Goal: Information Seeking & Learning: Understand process/instructions

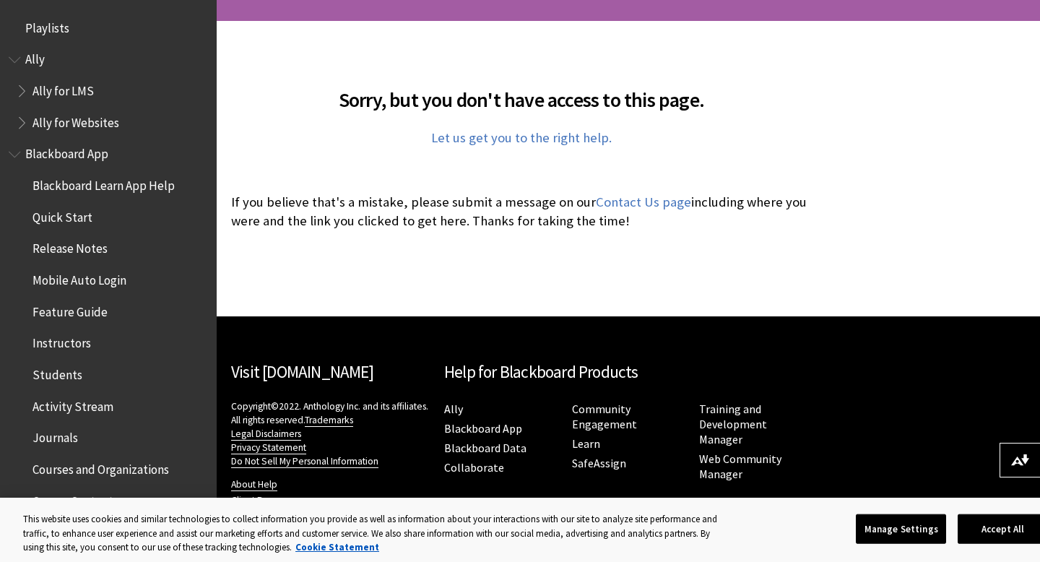
scroll to position [300, 0]
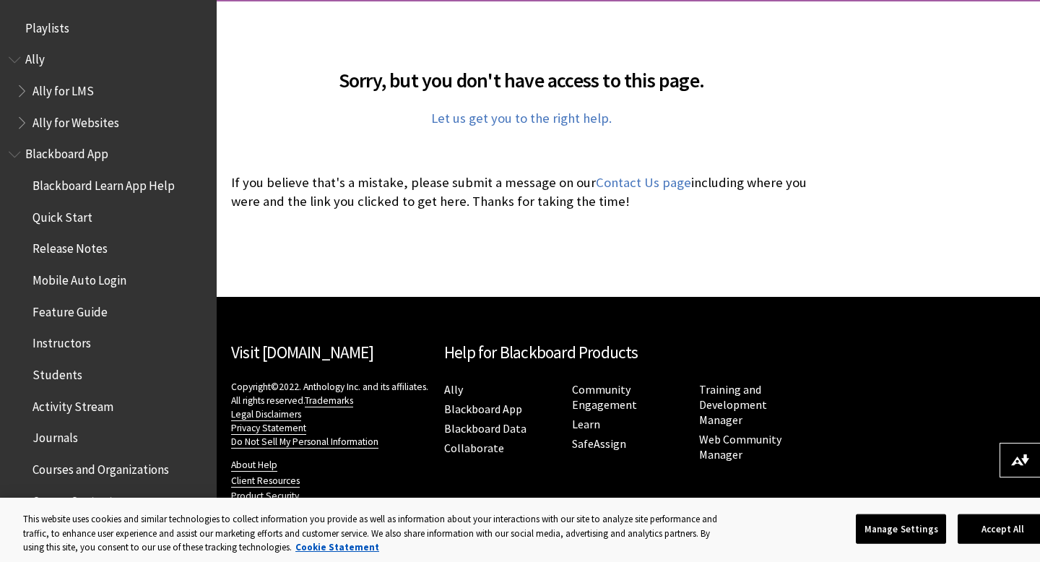
click at [81, 298] on ul "Blackboard Learn App Help Quick Start Release Notes Mobile Auto Login Feature G…" at bounding box center [108, 547] width 199 height 749
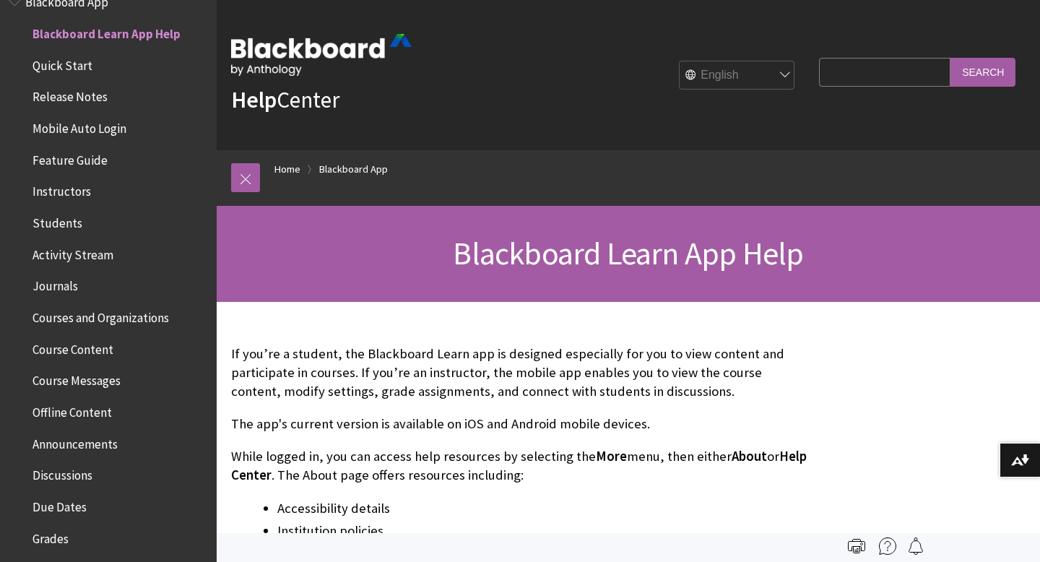
click at [95, 354] on span "Course Content" at bounding box center [72, 346] width 81 height 19
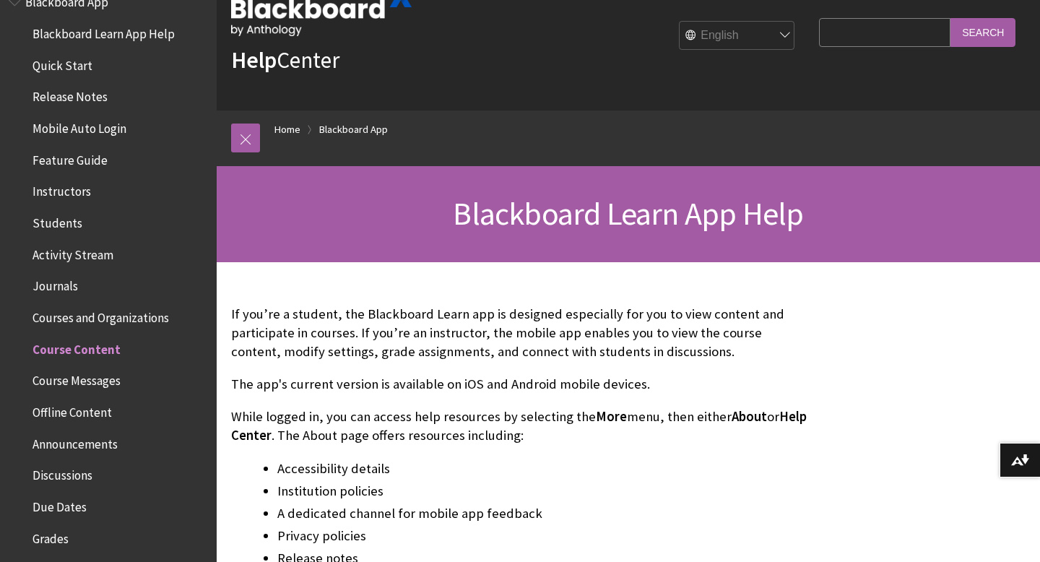
scroll to position [41, 0]
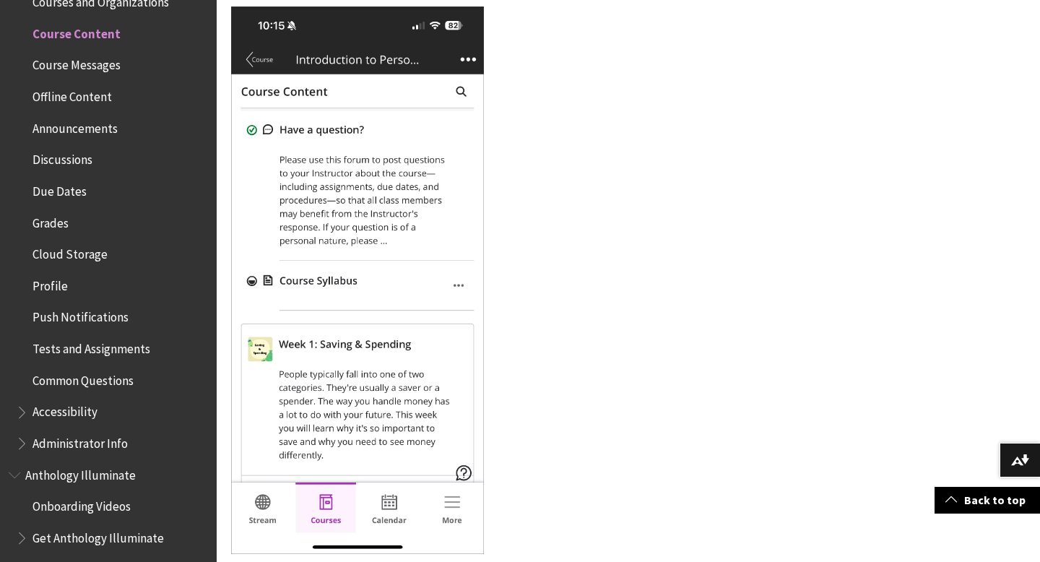
scroll to position [539, 0]
click at [102, 340] on span "Tests and Assignments" at bounding box center [91, 345] width 118 height 19
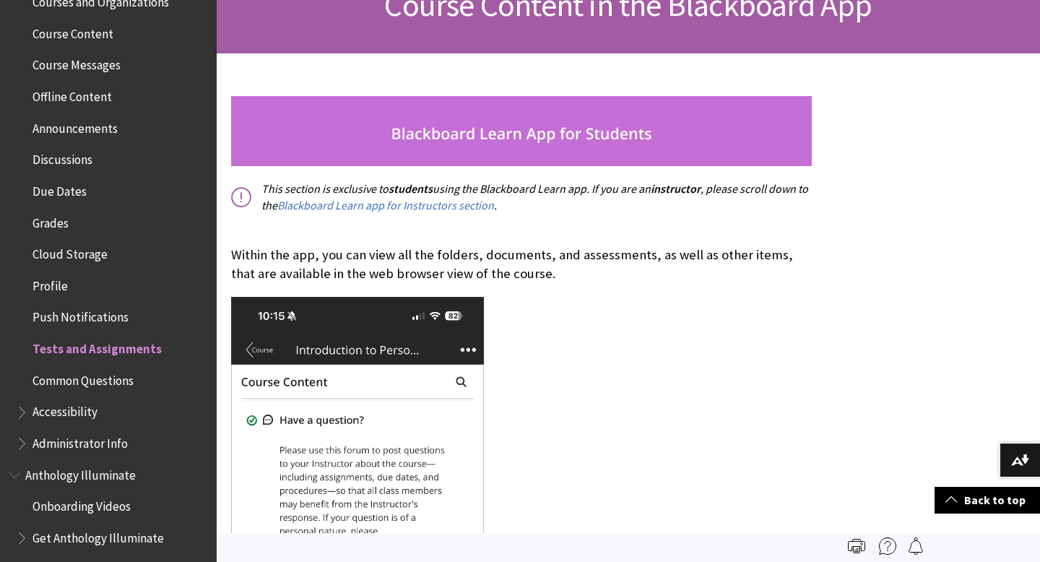
scroll to position [124, 0]
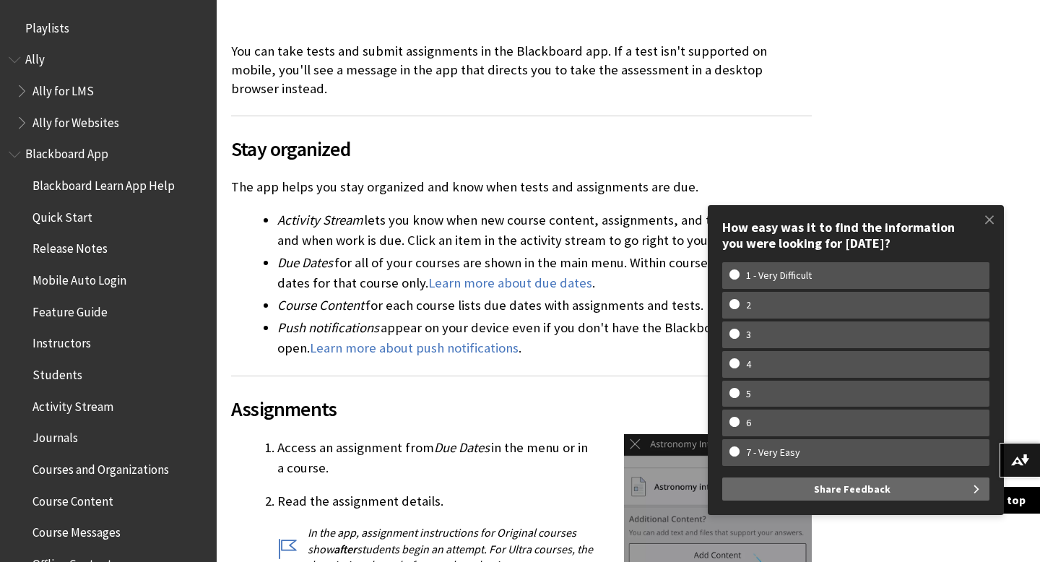
scroll to position [304, 0]
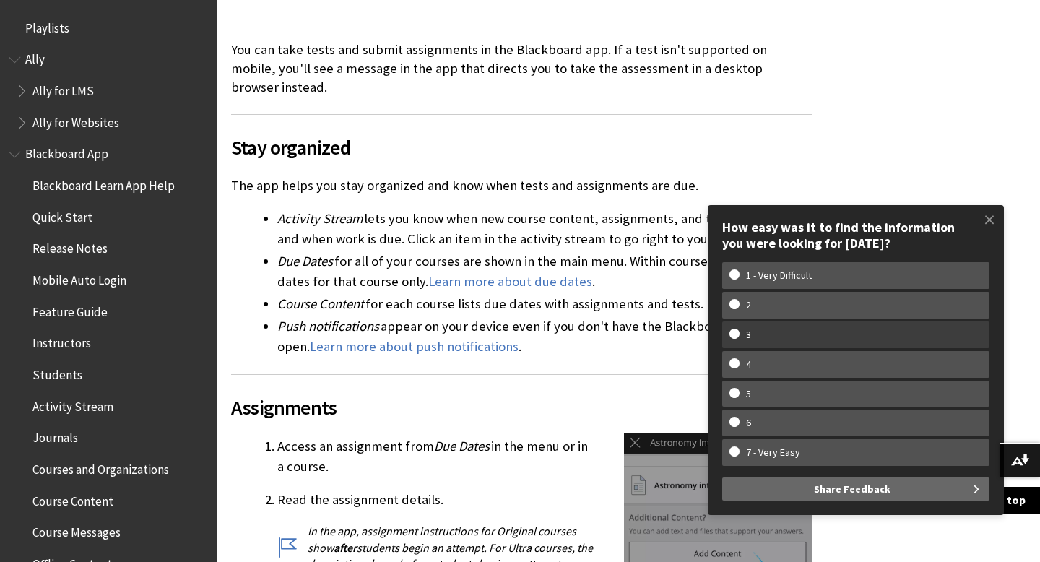
click at [788, 328] on label "3" at bounding box center [855, 334] width 267 height 27
click at [739, 329] on input "3" at bounding box center [733, 333] width 9 height 9
radio input "true"
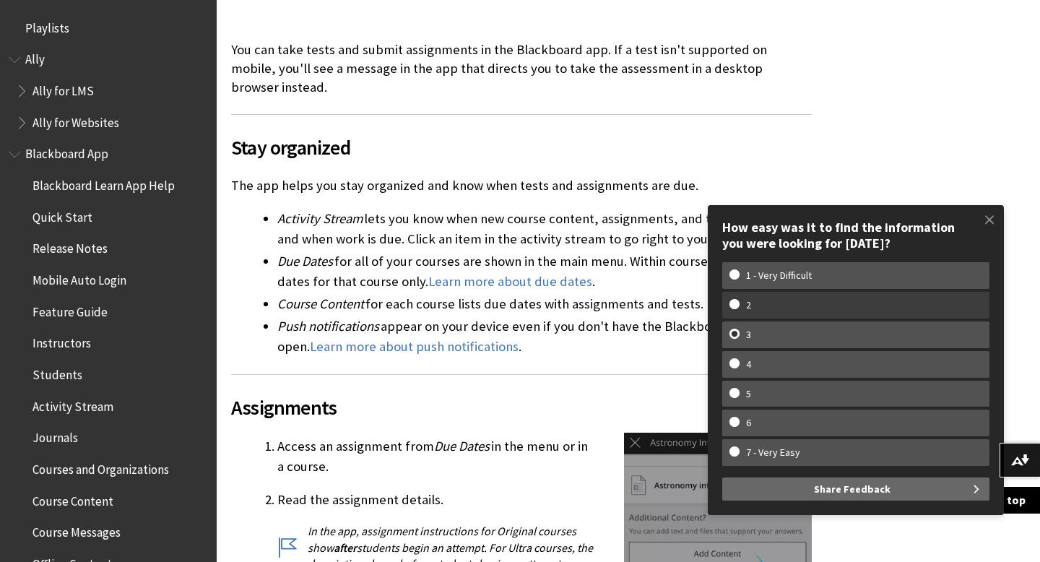
click at [766, 316] on label "2" at bounding box center [855, 305] width 267 height 27
click at [739, 308] on input "2" at bounding box center [733, 303] width 9 height 9
radio input "true"
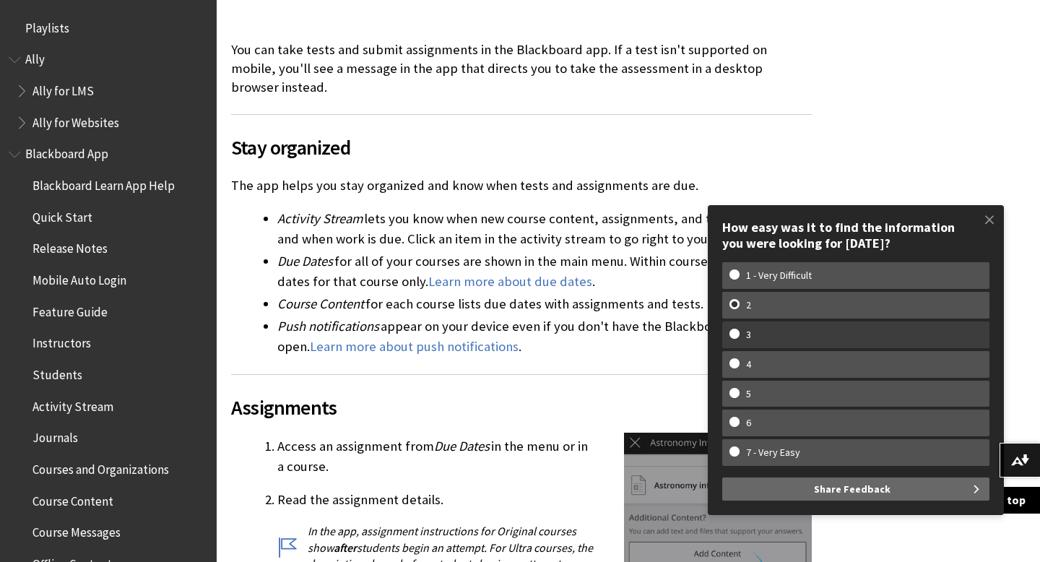
click at [767, 343] on label "3" at bounding box center [855, 334] width 267 height 27
click at [739, 338] on input "3" at bounding box center [733, 333] width 9 height 9
radio input "true"
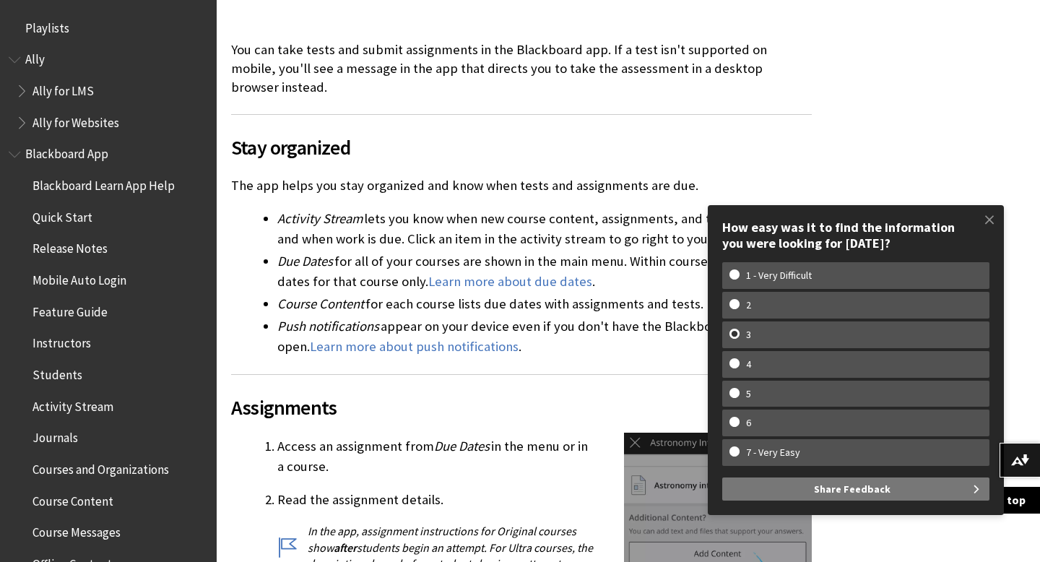
click at [801, 485] on button "Share Feedback" at bounding box center [855, 488] width 267 height 23
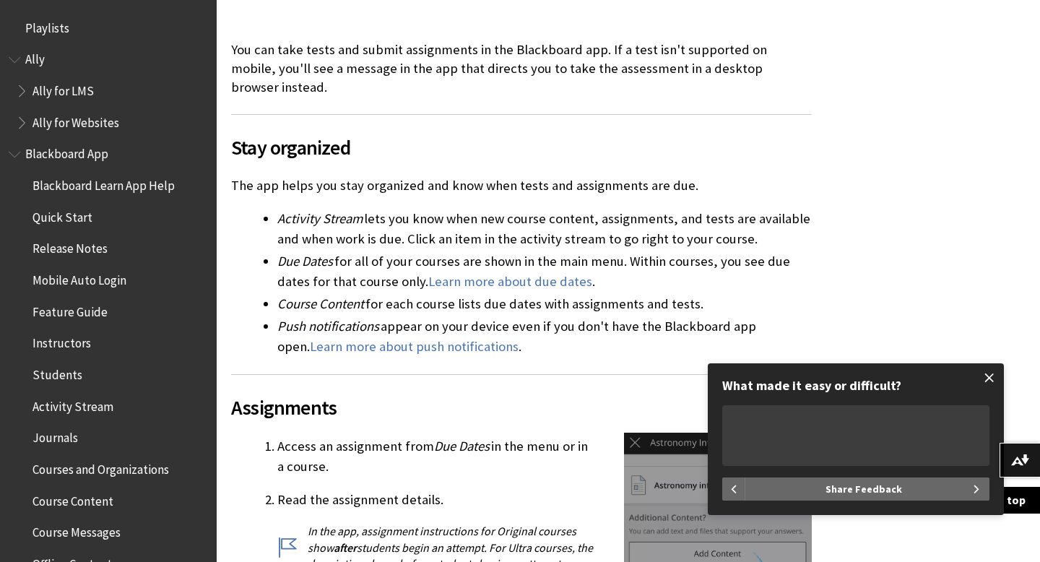
click at [995, 375] on span at bounding box center [989, 377] width 30 height 30
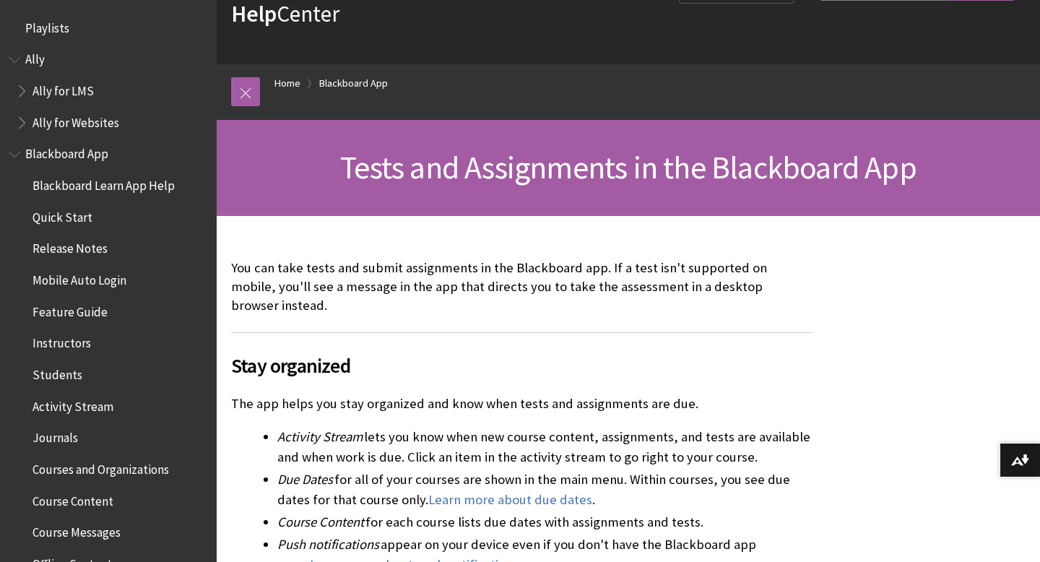
click at [74, 407] on span "Activity Stream" at bounding box center [72, 403] width 81 height 19
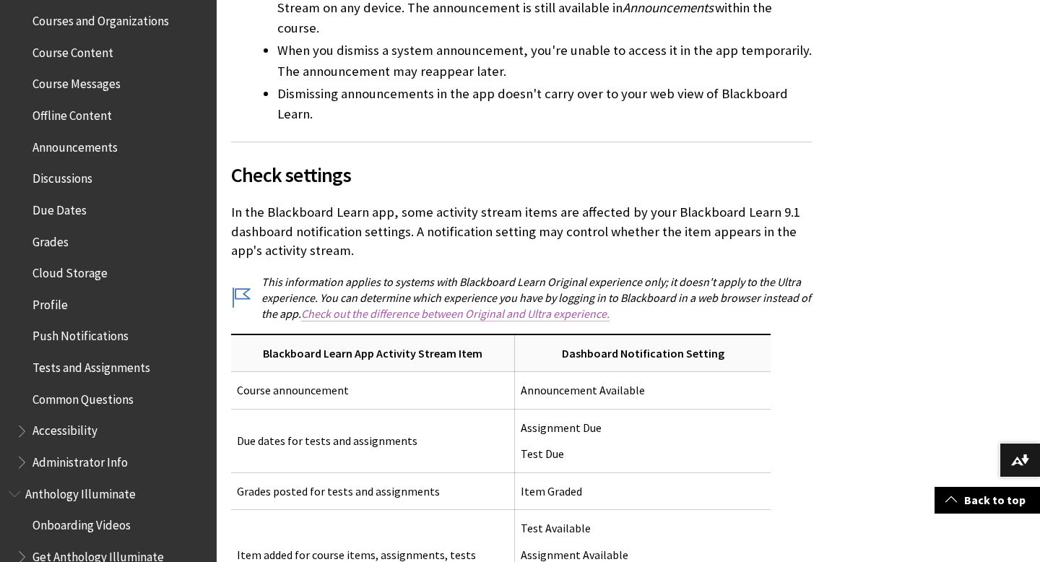
scroll to position [1801, 0]
